Goal: Transaction & Acquisition: Purchase product/service

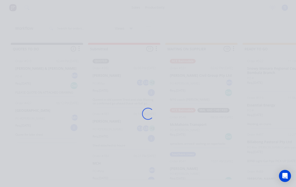
scroll to position [1, 226]
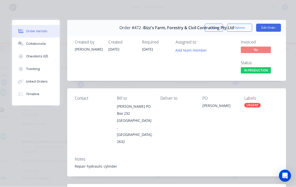
click at [274, 27] on button "Edit Order" at bounding box center [268, 28] width 25 height 8
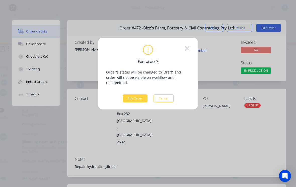
click at [137, 96] on button "Edit Order" at bounding box center [135, 98] width 25 height 8
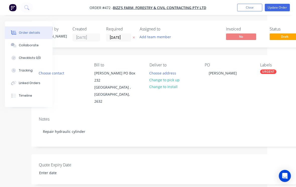
scroll to position [1, 29]
click at [175, 78] on button "Change to pick up" at bounding box center [165, 79] width 36 height 7
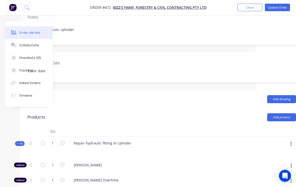
scroll to position [102, 40]
click at [132, 139] on div "Repair hydraulic fitting in cylinder" at bounding box center [103, 142] width 66 height 7
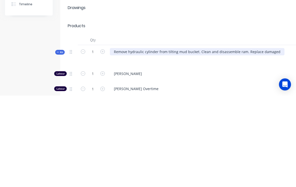
scroll to position [194, 0]
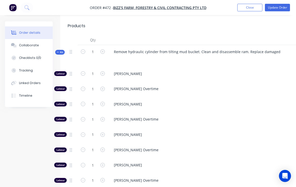
click at [237, 59] on div "Remove hydraulic cylinder from tilting mud bucket. Clean and disassemble ram. R…" at bounding box center [208, 56] width 201 height 22
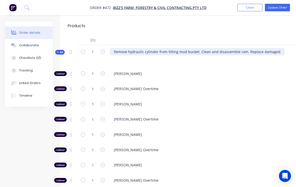
click at [276, 48] on div "Remove hydraulic cylinder from tilting mud bucket. Clean and disassemble ram. R…" at bounding box center [197, 51] width 175 height 7
click at [278, 48] on div "Remove hydraulic cylinder from tilting mud bucket. Clean and disassemble ram. R…" at bounding box center [197, 51] width 175 height 7
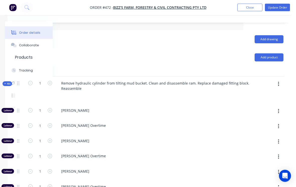
click at [282, 80] on button "button" at bounding box center [279, 84] width 12 height 9
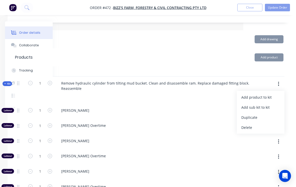
click at [269, 93] on div "Add product to kit" at bounding box center [261, 96] width 39 height 7
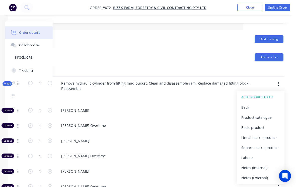
click at [267, 114] on div "Product catalogue" at bounding box center [261, 117] width 39 height 7
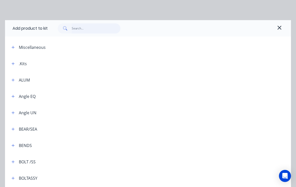
click at [91, 29] on input "text" at bounding box center [96, 28] width 49 height 10
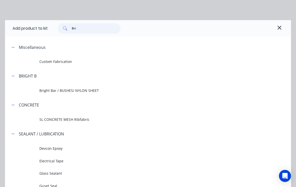
type input "Bri"
click at [34, 75] on div "BRIGHT B" at bounding box center [28, 76] width 18 height 6
click at [93, 94] on td "Bright Bar / BUSHES/ NYLON SHEET" at bounding box center [165, 90] width 252 height 13
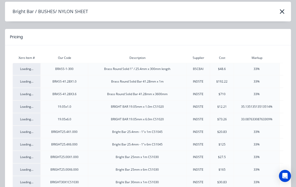
scroll to position [19, 0]
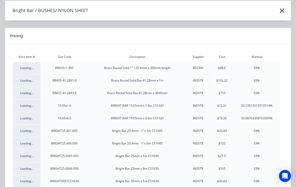
click at [260, 155] on div "33%" at bounding box center [256, 155] width 45 height 5
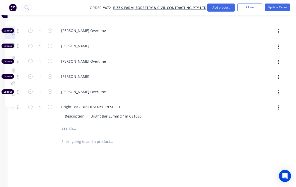
scroll to position [287, 53]
click at [40, 103] on input "1" at bounding box center [40, 107] width 13 height 8
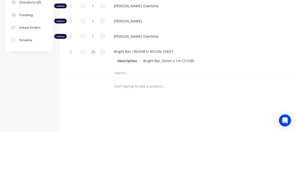
scroll to position [324, 0]
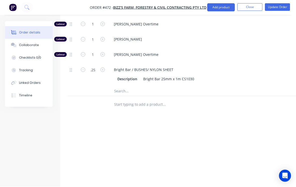
click at [96, 77] on div ".25" at bounding box center [93, 74] width 30 height 23
type input "0.25"
click at [96, 66] on input "0.25" at bounding box center [92, 70] width 13 height 8
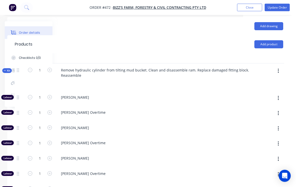
scroll to position [175, 53]
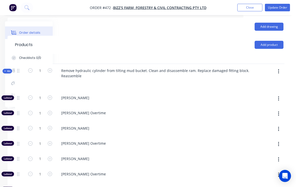
click at [283, 67] on button "button" at bounding box center [279, 71] width 12 height 9
type input "0.025"
click at [271, 81] on div "Add product to kit" at bounding box center [261, 84] width 39 height 7
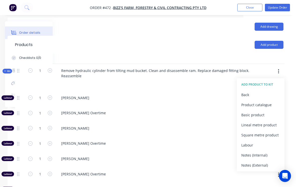
click at [268, 101] on div "Product catalogue" at bounding box center [261, 104] width 39 height 7
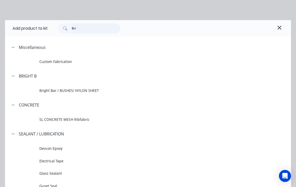
click at [93, 28] on input "Bri" at bounding box center [96, 28] width 49 height 10
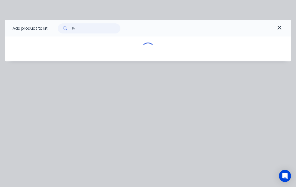
type input "B"
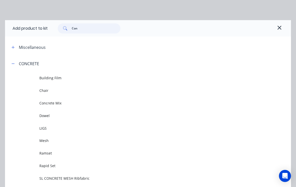
type input "Cons"
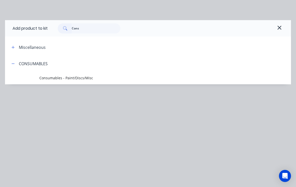
click at [64, 79] on span "Consumables - Paint/Discs/Misc" at bounding box center [140, 77] width 202 height 5
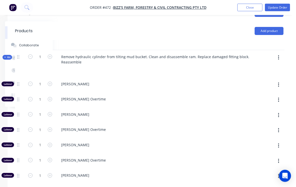
scroll to position [187, 53]
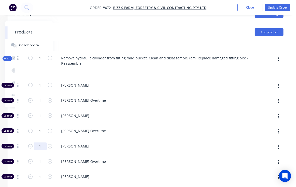
click at [41, 142] on input "1" at bounding box center [40, 146] width 13 height 8
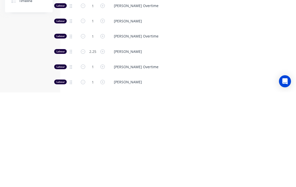
scroll to position [282, 0]
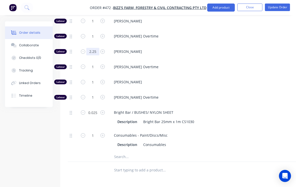
type input "2.25"
click at [281, 4] on button "Update Order" at bounding box center [277, 8] width 25 height 8
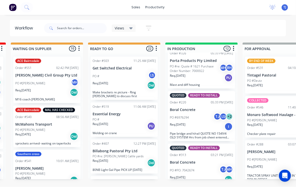
scroll to position [0, 155]
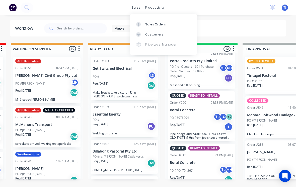
click at [164, 22] on div "Sales Orders" at bounding box center [155, 24] width 21 height 5
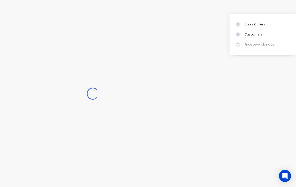
scroll to position [0, 0]
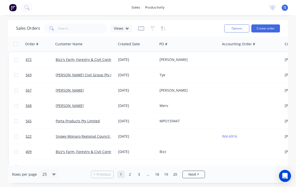
click at [170, 63] on div "[PERSON_NAME]" at bounding box center [189, 59] width 63 height 15
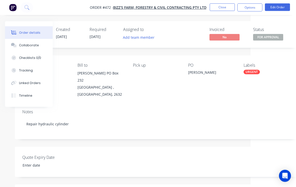
scroll to position [0, 53]
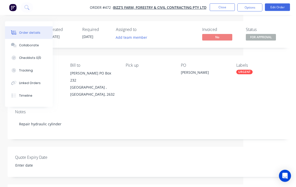
click at [229, 5] on button "Close" at bounding box center [222, 8] width 25 height 8
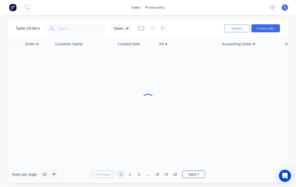
scroll to position [0, 0]
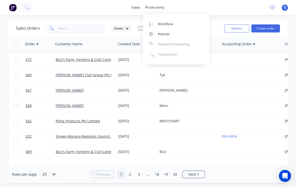
click at [171, 22] on div "Workflow" at bounding box center [165, 24] width 15 height 5
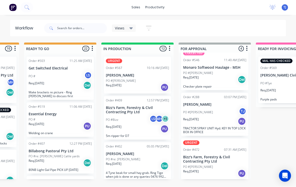
scroll to position [47, 0]
click at [223, 162] on p "Bizz's Farm, Forestry & Civil Contracting Pty Ltd" at bounding box center [214, 159] width 63 height 9
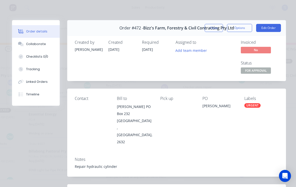
scroll to position [0, 0]
click at [215, 26] on button "Close" at bounding box center [214, 28] width 18 height 8
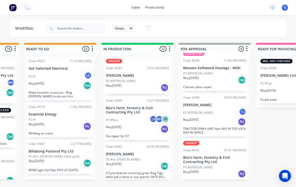
click at [222, 162] on p "Bizz's Farm, Forestry & Civil Contracting Pty Ltd" at bounding box center [214, 159] width 63 height 9
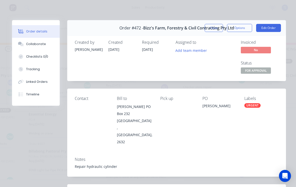
click at [272, 29] on button "Edit Order" at bounding box center [268, 28] width 25 height 8
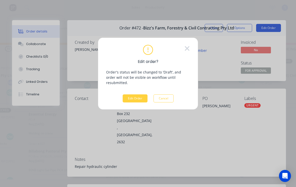
click at [134, 94] on button "Edit Order" at bounding box center [135, 98] width 25 height 8
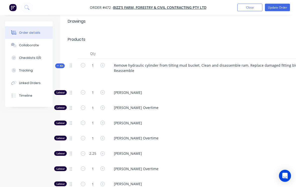
scroll to position [180, 0]
click at [96, 88] on input "1" at bounding box center [92, 92] width 13 height 8
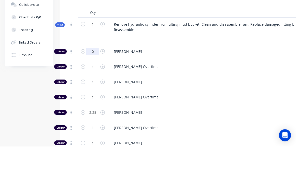
type input "0"
click at [96, 103] on input "1" at bounding box center [92, 107] width 13 height 8
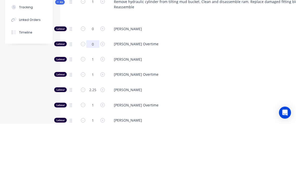
type input "0"
click at [93, 119] on input "1" at bounding box center [92, 123] width 13 height 8
click at [97, 134] on input "1" at bounding box center [92, 138] width 13 height 8
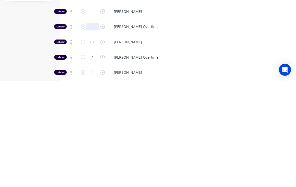
scroll to position [187, 0]
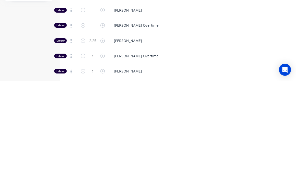
click at [99, 159] on button "button" at bounding box center [102, 161] width 7 height 5
type input "2"
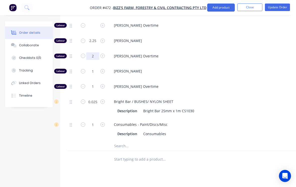
click at [95, 52] on input "2" at bounding box center [92, 56] width 13 height 8
click at [96, 67] on input "1" at bounding box center [92, 71] width 13 height 8
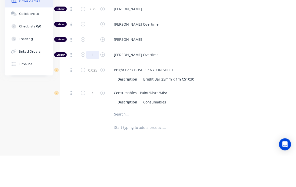
click at [93, 83] on input "1" at bounding box center [92, 87] width 13 height 8
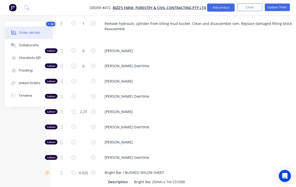
scroll to position [222, 10]
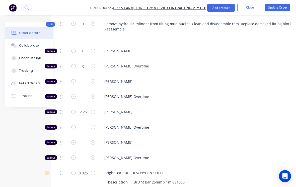
click at [284, 6] on button "Update Order" at bounding box center [277, 8] width 25 height 8
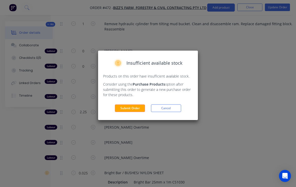
click at [138, 110] on button "Submit Order" at bounding box center [130, 108] width 30 height 8
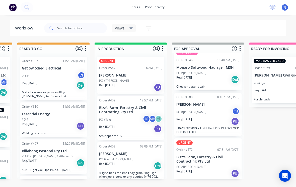
scroll to position [47, 0]
click at [212, 161] on p "Bizz's Farm, Forestry & Civil Contracting Pty Ltd" at bounding box center [208, 159] width 63 height 9
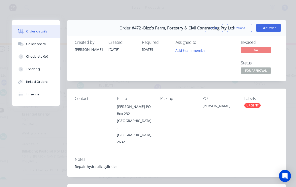
scroll to position [0, 0]
click at [273, 29] on button "Edit Order" at bounding box center [268, 28] width 25 height 8
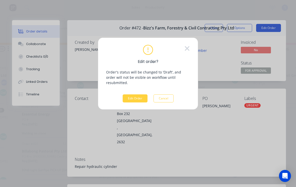
click at [136, 94] on button "Edit Order" at bounding box center [135, 98] width 25 height 8
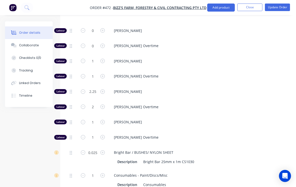
scroll to position [241, 0]
click at [93, 58] on input "1" at bounding box center [92, 62] width 13 height 8
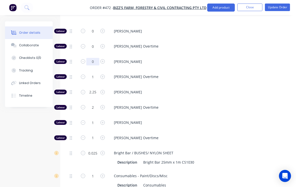
type input "0"
click at [97, 73] on input "1" at bounding box center [92, 77] width 13 height 8
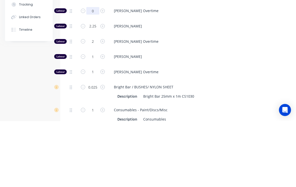
type input "0"
click at [94, 103] on input "2" at bounding box center [92, 107] width 13 height 8
type input "0"
click at [94, 119] on input "1" at bounding box center [92, 123] width 13 height 8
type input "0"
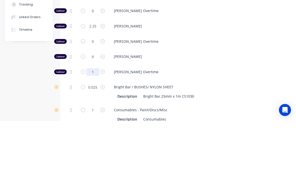
click at [96, 134] on input "1" at bounding box center [92, 138] width 13 height 8
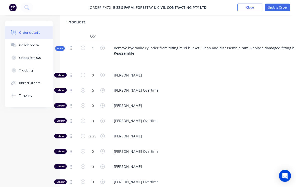
scroll to position [195, 0]
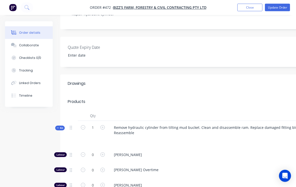
type input "0"
click at [282, 6] on button "Update Order" at bounding box center [277, 8] width 25 height 8
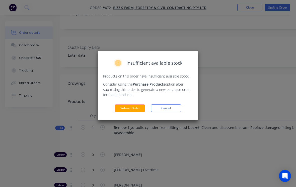
click at [128, 109] on button "Submit Order" at bounding box center [130, 108] width 30 height 8
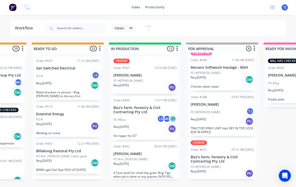
scroll to position [47, 0]
click at [229, 159] on p "Bizz's Farm, Forestry & Civil Contracting Pty Ltd" at bounding box center [222, 159] width 63 height 9
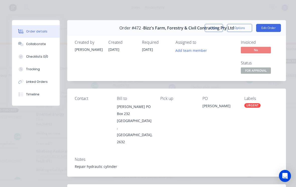
scroll to position [0, 0]
click at [217, 27] on button "Close" at bounding box center [214, 28] width 18 height 8
